Goal: Information Seeking & Learning: Learn about a topic

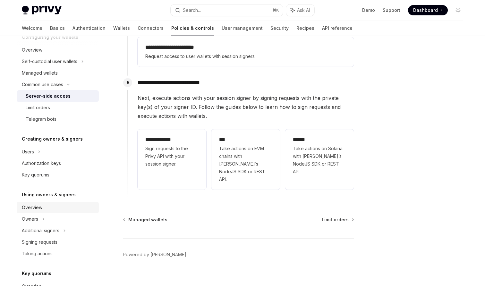
scroll to position [65, 0]
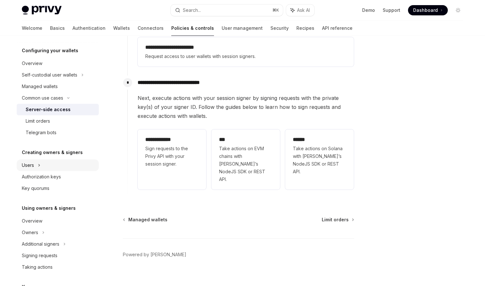
click at [58, 166] on div "Users" at bounding box center [58, 166] width 82 height 12
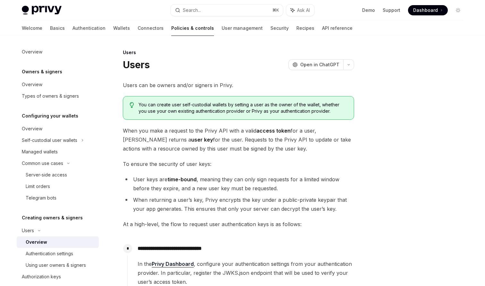
click at [193, 155] on div "**********" at bounding box center [238, 248] width 231 height 335
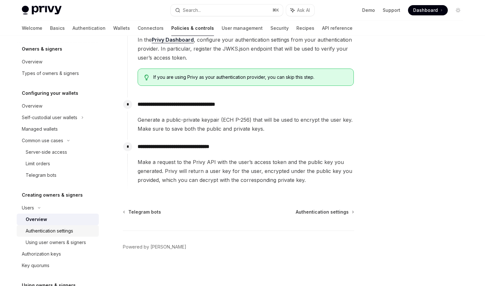
scroll to position [28, 0]
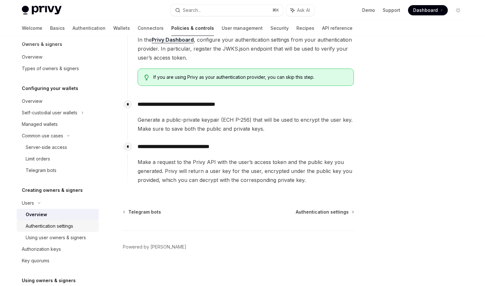
click at [65, 229] on div "Authentication settings" at bounding box center [49, 227] width 47 height 8
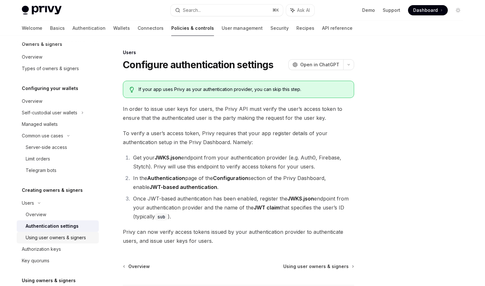
click at [64, 237] on div "Using user owners & signers" at bounding box center [56, 238] width 60 height 8
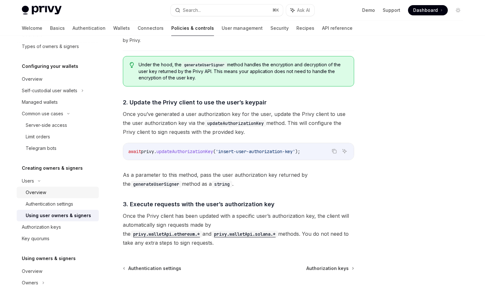
scroll to position [64, 0]
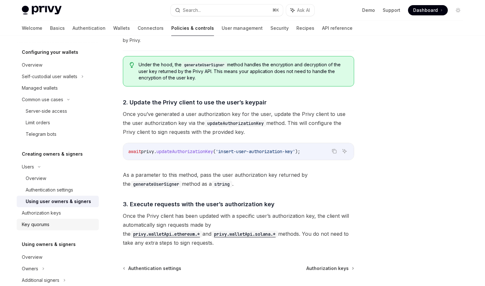
click at [69, 221] on link "Key quorums" at bounding box center [58, 225] width 82 height 12
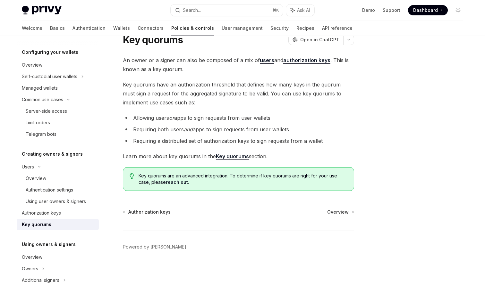
scroll to position [25, 0]
click at [69, 215] on div "Authorization keys" at bounding box center [58, 213] width 73 height 8
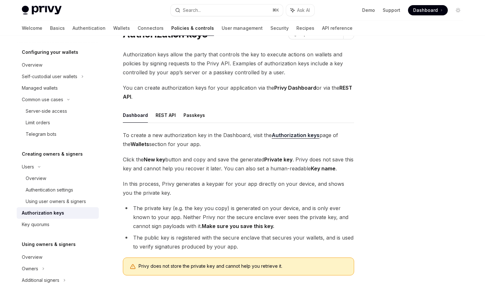
scroll to position [60, 0]
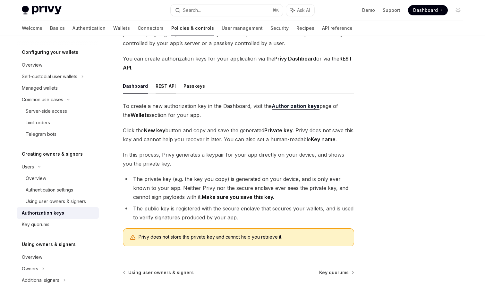
click at [156, 89] on button "REST API" at bounding box center [166, 86] width 20 height 15
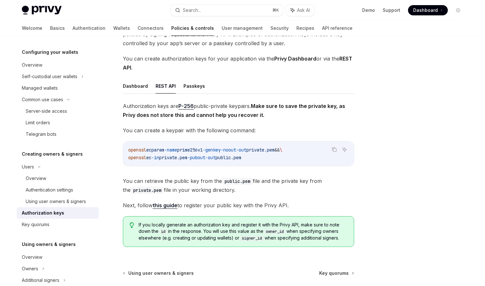
click at [181, 87] on ul "Dashboard REST API Passkeys" at bounding box center [238, 86] width 231 height 15
click at [188, 90] on button "Passkeys" at bounding box center [193, 86] width 21 height 15
type textarea "*"
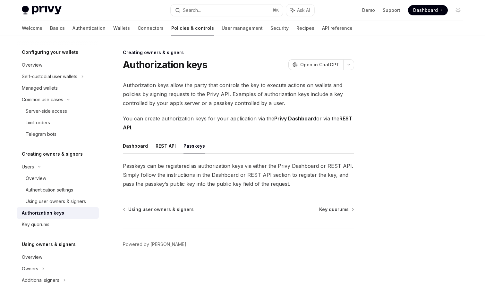
click at [185, 172] on span "Passkeys can be registered as authorization keys via either the Privy Dashboard…" at bounding box center [238, 175] width 231 height 27
click at [187, 180] on span "Passkeys can be registered as authorization keys via either the Privy Dashboard…" at bounding box center [238, 175] width 231 height 27
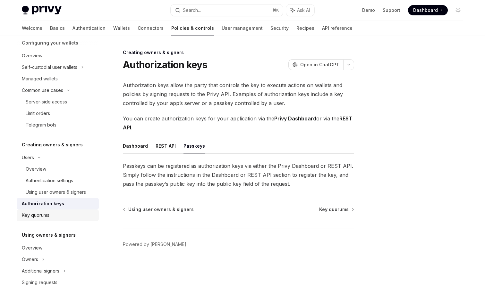
click at [76, 211] on link "Key quorums" at bounding box center [58, 216] width 82 height 12
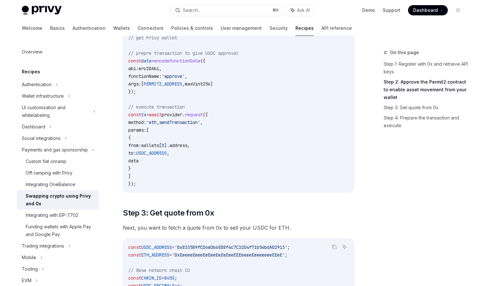
scroll to position [494, 0]
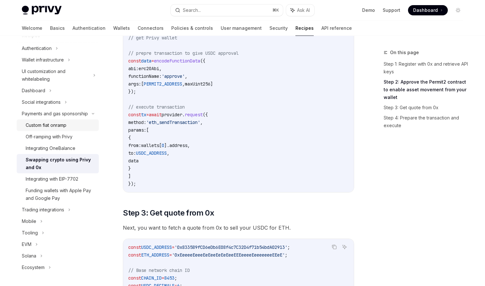
click at [68, 122] on div "Custom fiat onramp" at bounding box center [60, 126] width 69 height 8
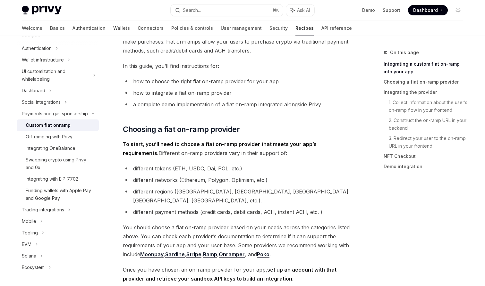
scroll to position [102, 0]
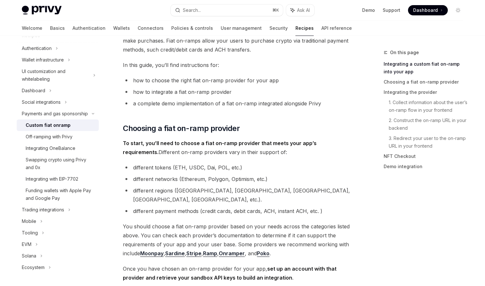
click at [197, 250] on link "Stripe" at bounding box center [193, 253] width 15 height 7
click at [180, 250] on link "Sardine" at bounding box center [175, 253] width 20 height 7
click at [216, 250] on link "Ramp" at bounding box center [210, 253] width 14 height 7
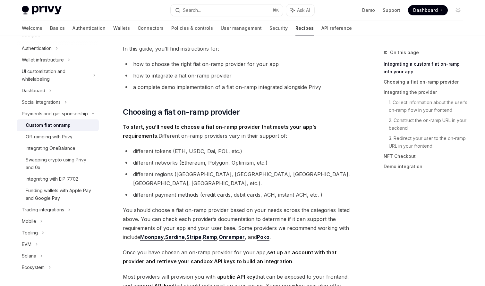
scroll to position [126, 0]
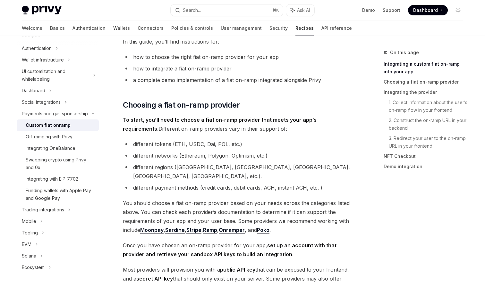
click at [265, 227] on link "Poko" at bounding box center [263, 230] width 13 height 7
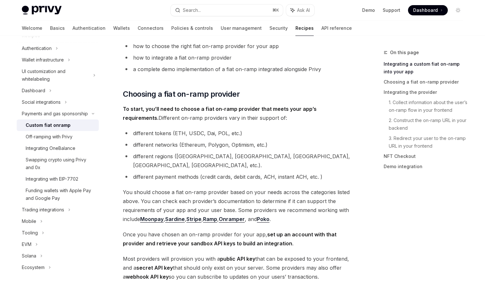
click at [227, 216] on link "Onramper" at bounding box center [232, 219] width 26 height 7
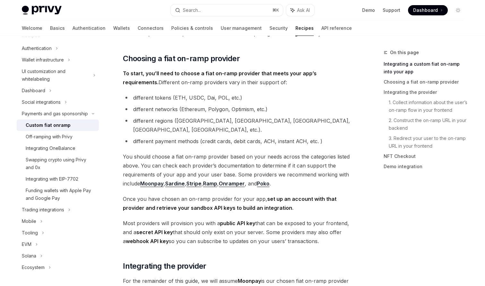
scroll to position [173, 0]
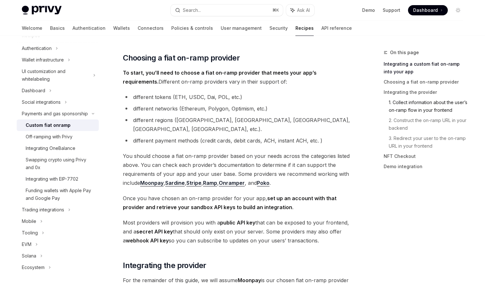
click at [419, 108] on link "1. Collect information about the user’s on-ramp flow in your frontend" at bounding box center [429, 106] width 80 height 18
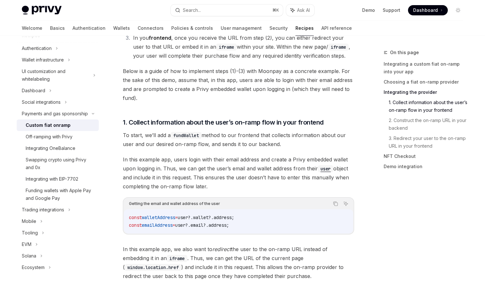
scroll to position [593, 0]
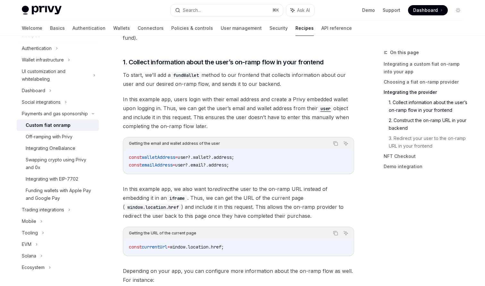
click at [415, 122] on link "2. Construct the on-ramp URL in your backend" at bounding box center [429, 124] width 80 height 18
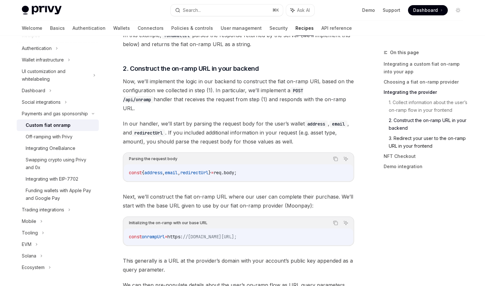
click at [407, 144] on link "3. Redirect your user to the on-ramp URL in your frontend" at bounding box center [429, 142] width 80 height 18
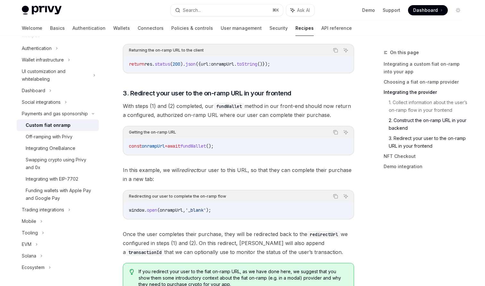
scroll to position [1830, 0]
click at [412, 110] on link "1. Collect information about the user’s on-ramp flow in your frontend" at bounding box center [429, 106] width 80 height 18
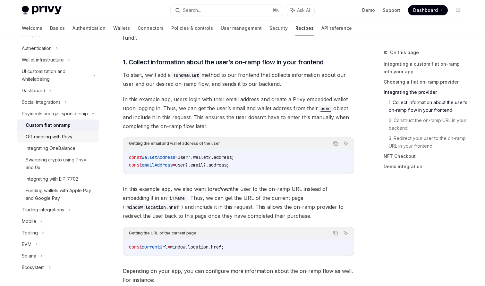
click at [82, 135] on div "Off-ramping with Privy" at bounding box center [60, 137] width 69 height 8
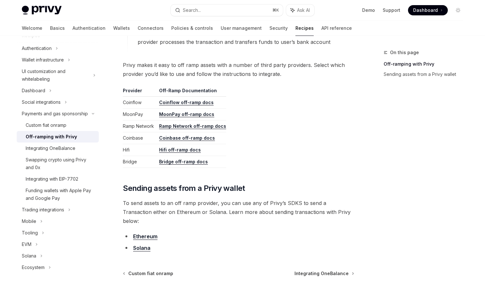
scroll to position [286, 0]
click at [229, 204] on span "To send assets to an off ramp provider, you can use any of Privy’s SDKS to send…" at bounding box center [238, 212] width 231 height 27
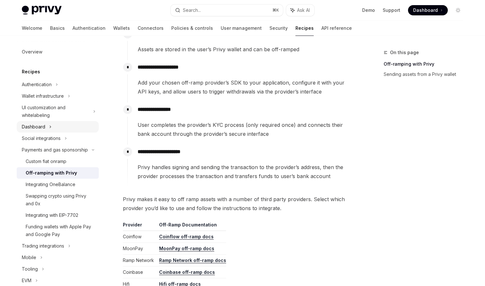
scroll to position [104, 0]
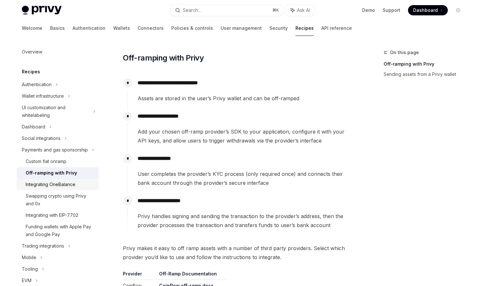
click at [77, 185] on div "Integrating OneBalance" at bounding box center [60, 185] width 69 height 8
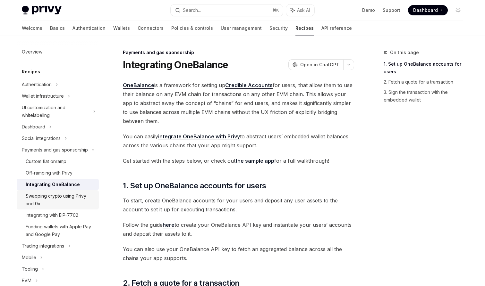
click at [80, 193] on div "Swapping crypto using Privy and 0x" at bounding box center [60, 199] width 69 height 15
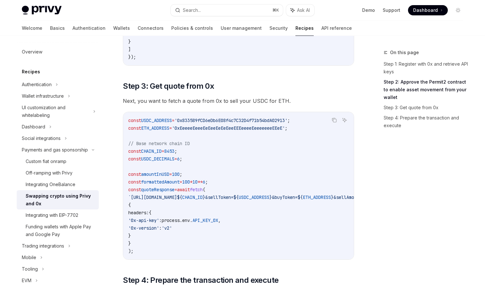
scroll to position [451, 0]
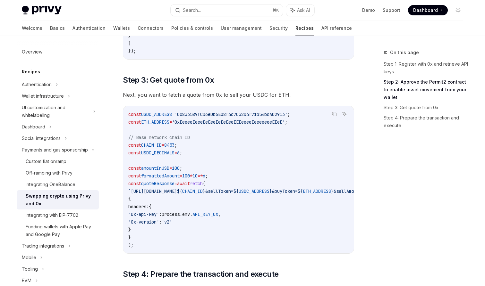
click at [229, 151] on code "const USDC_ADDRESS = '0x833589fCD6eDb6E08f4c7C32D4f71b54bdA02913' ; const ETH_A…" at bounding box center [310, 180] width 364 height 139
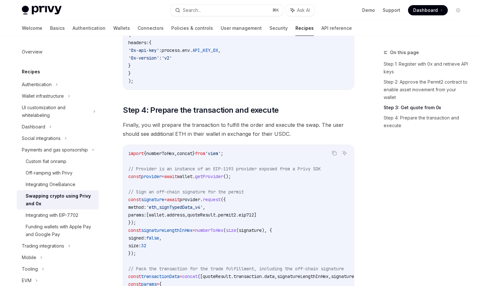
scroll to position [561, 0]
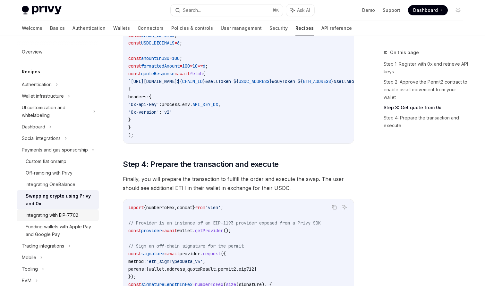
click at [52, 217] on div "Integrating with EIP-7702" at bounding box center [52, 216] width 53 height 8
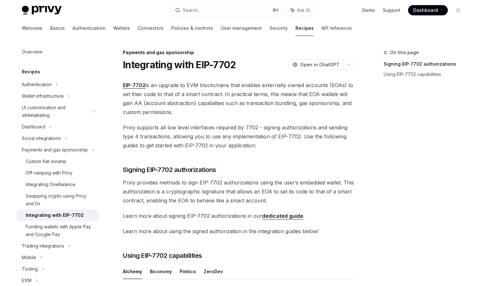
click at [185, 107] on span "EIP-7702 is an upgrade to EVM blockchains that enables externally owned account…" at bounding box center [238, 99] width 231 height 36
click at [61, 237] on div "Funding wallets with Apple Pay and Google Pay" at bounding box center [60, 230] width 69 height 15
type textarea "*"
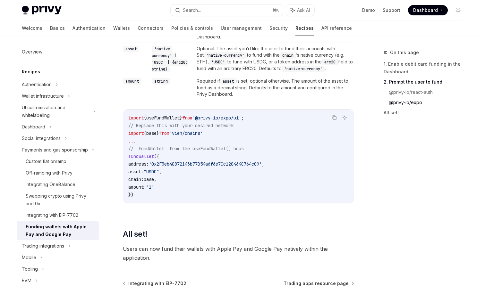
scroll to position [832, 0]
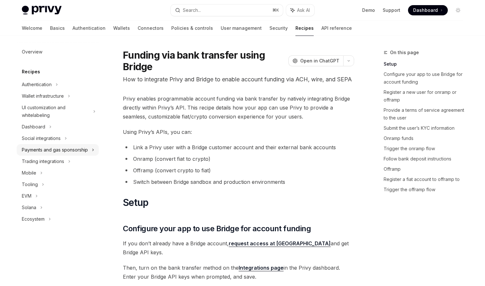
click at [72, 148] on div "Payments and gas sponsorship" at bounding box center [55, 150] width 66 height 8
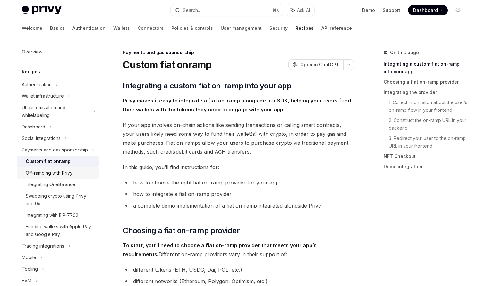
click at [68, 171] on div "Off-ramping with Privy" at bounding box center [49, 173] width 47 height 8
type textarea "*"
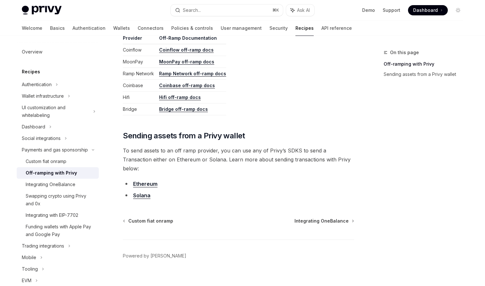
scroll to position [340, 0]
